Goal: Information Seeking & Learning: Learn about a topic

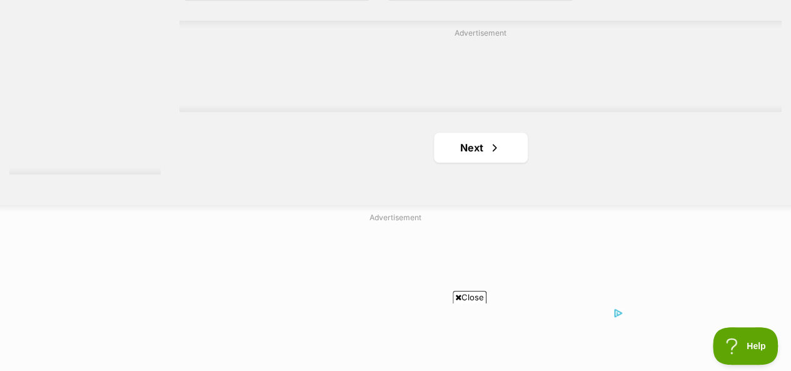
scroll to position [3005, 0]
click at [490, 139] on span "Next page" at bounding box center [494, 146] width 13 height 15
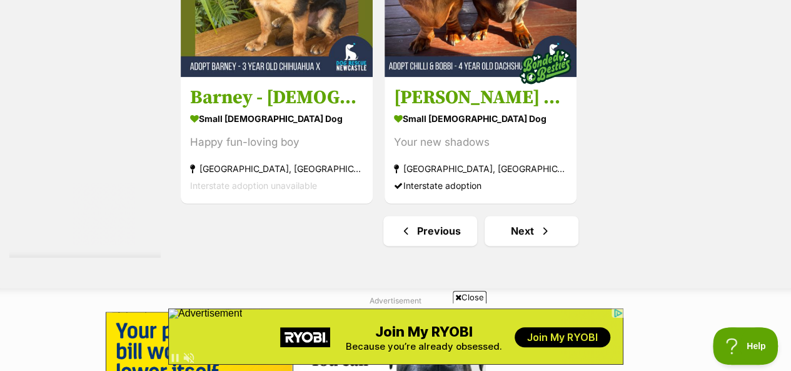
scroll to position [3126, 0]
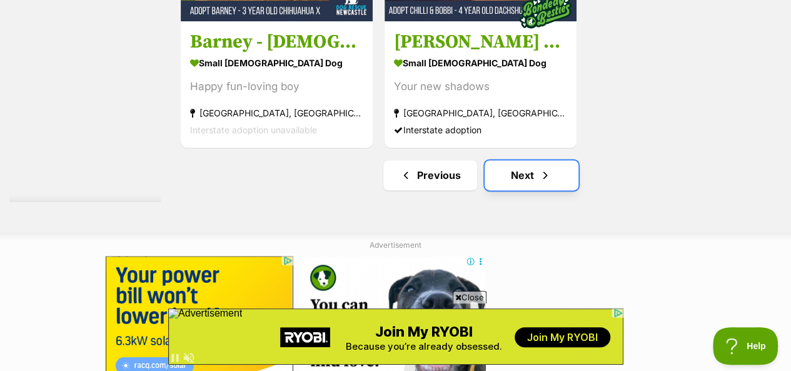
click at [513, 160] on link "Next" at bounding box center [532, 175] width 94 height 30
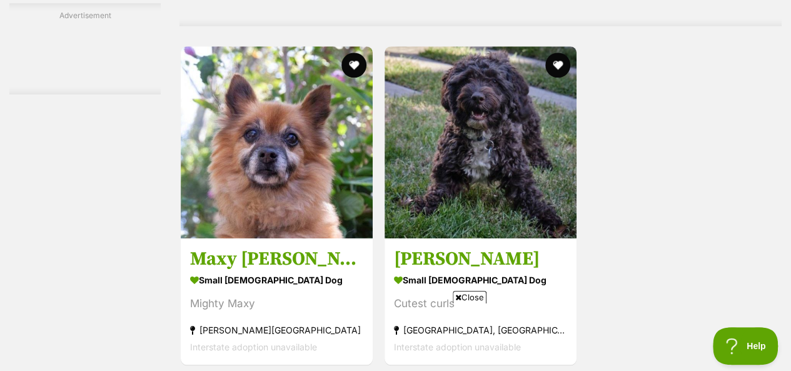
scroll to position [3001, 0]
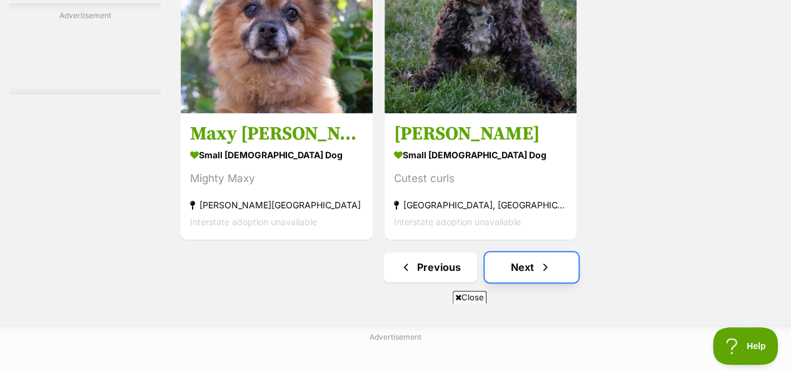
click at [550, 259] on span "Next page" at bounding box center [545, 266] width 13 height 15
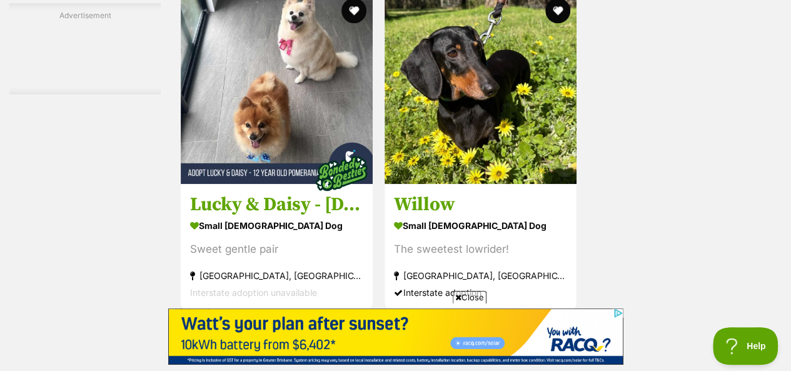
scroll to position [3064, 0]
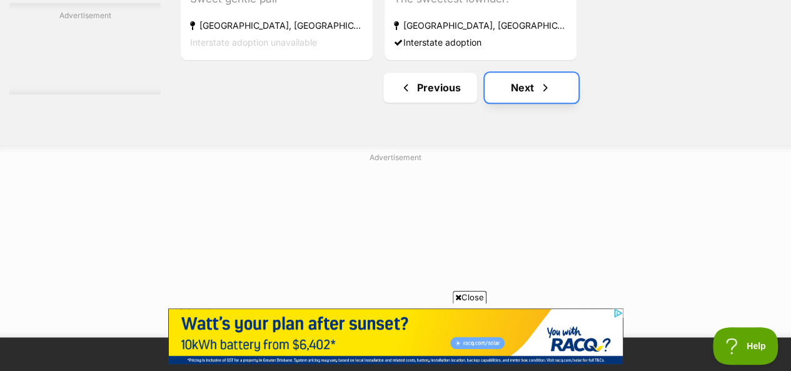
click at [536, 73] on link "Next" at bounding box center [532, 88] width 94 height 30
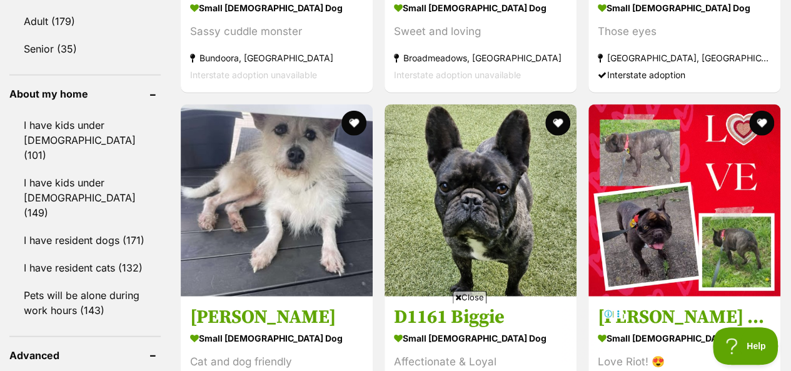
scroll to position [1501, 0]
